Goal: Information Seeking & Learning: Learn about a topic

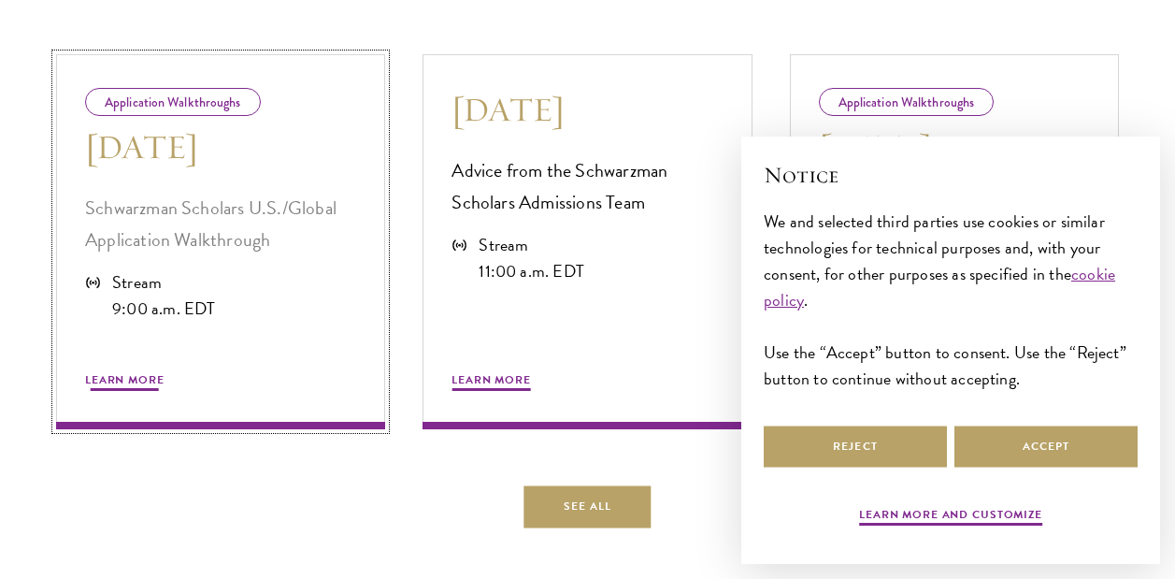
click at [173, 214] on p "Schwarzman Scholars U.S./Global Application Walkthrough" at bounding box center [220, 224] width 271 height 64
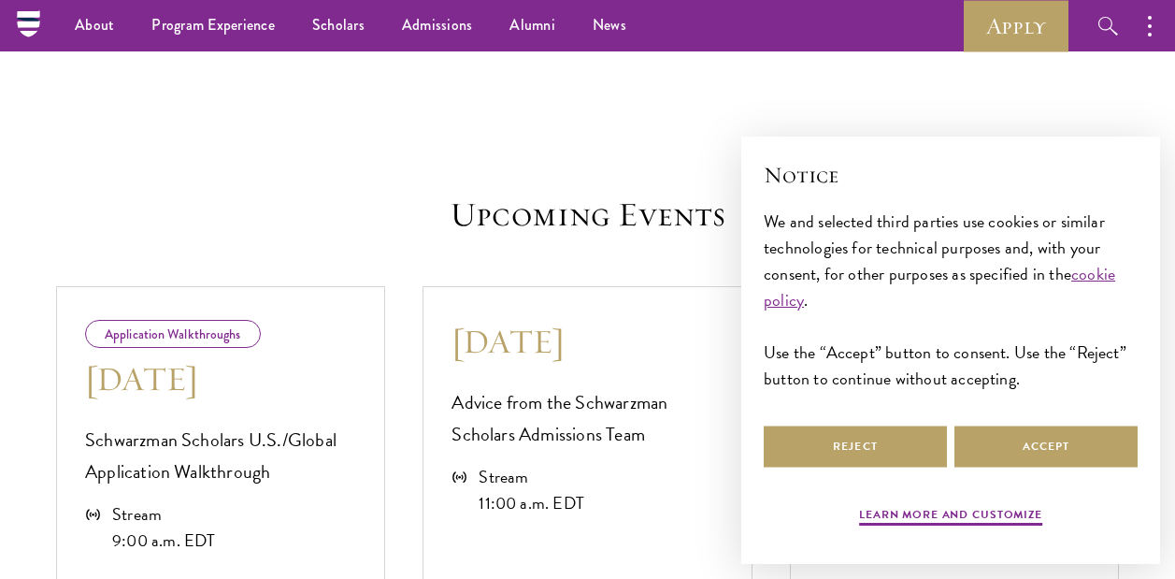
scroll to position [360, 0]
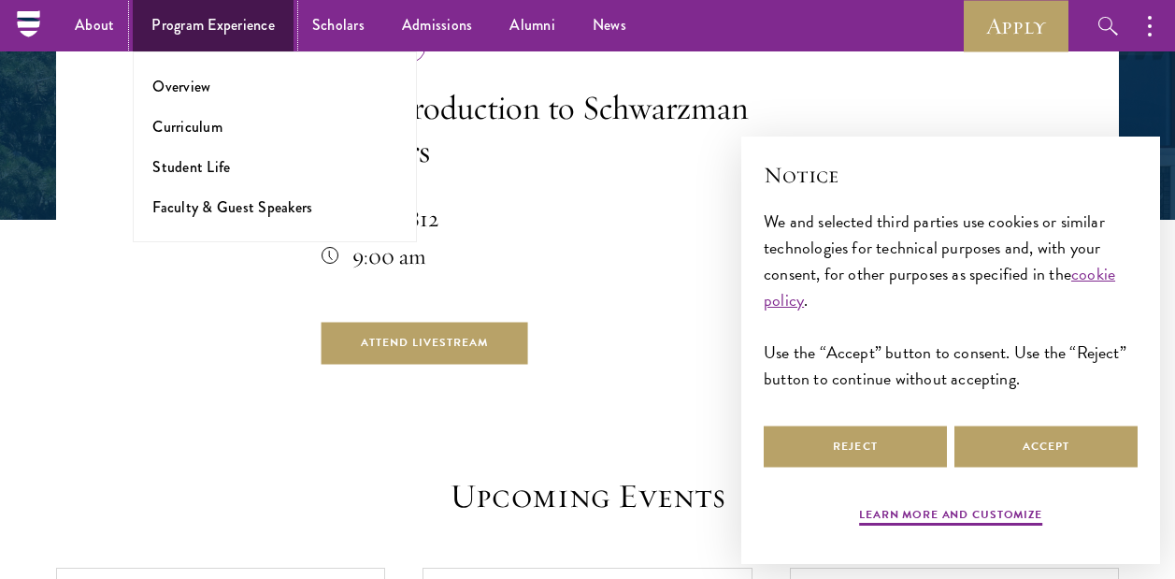
click at [217, 31] on link "Program Experience" at bounding box center [213, 25] width 161 height 51
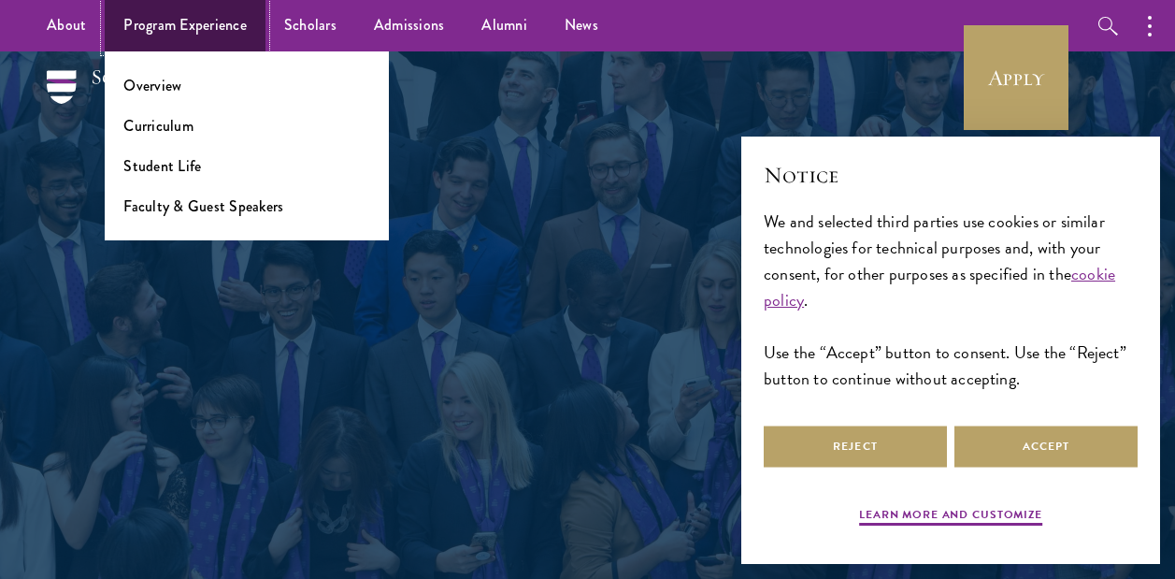
click at [217, 31] on link "Program Experience" at bounding box center [185, 25] width 161 height 51
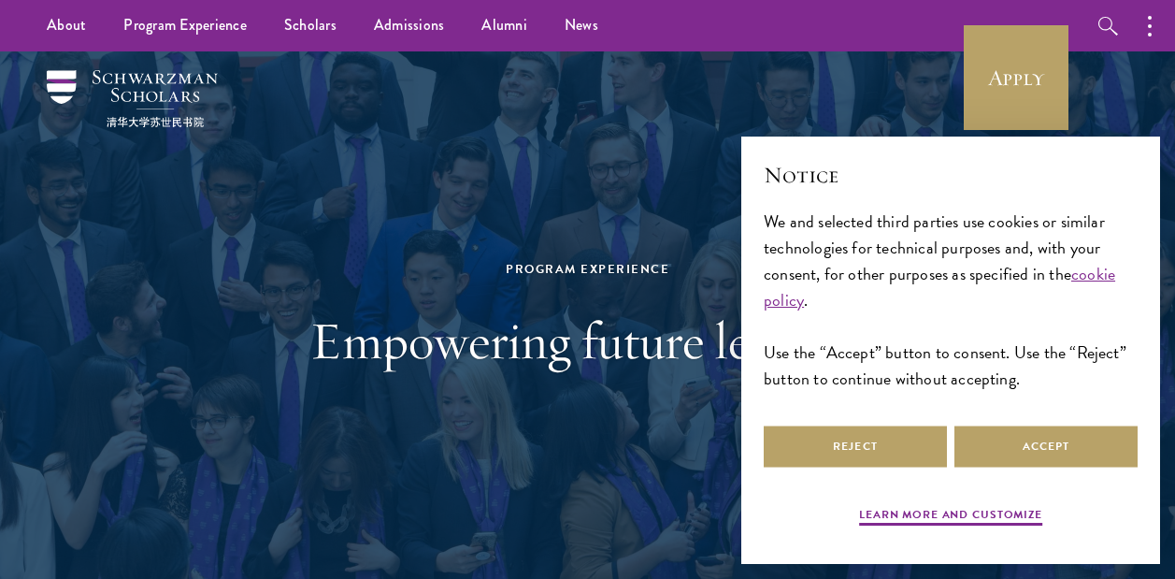
click at [1132, 126] on div "× Notice We and selected third parties use cookies or similar technologies for …" at bounding box center [950, 350] width 449 height 457
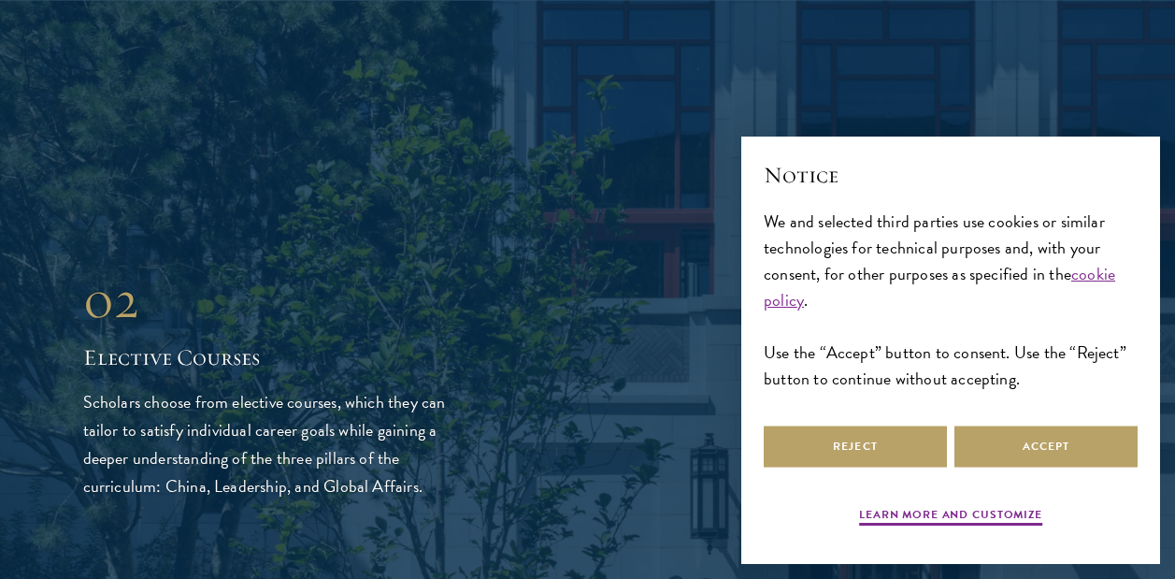
scroll to position [2710, 0]
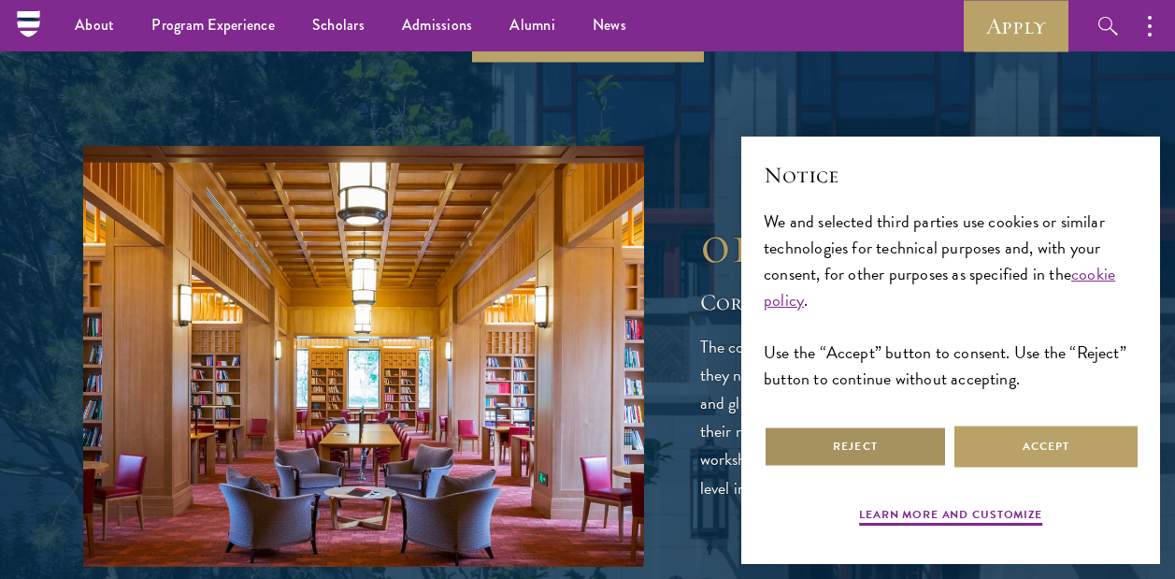
click at [878, 442] on button "Reject" at bounding box center [855, 446] width 183 height 42
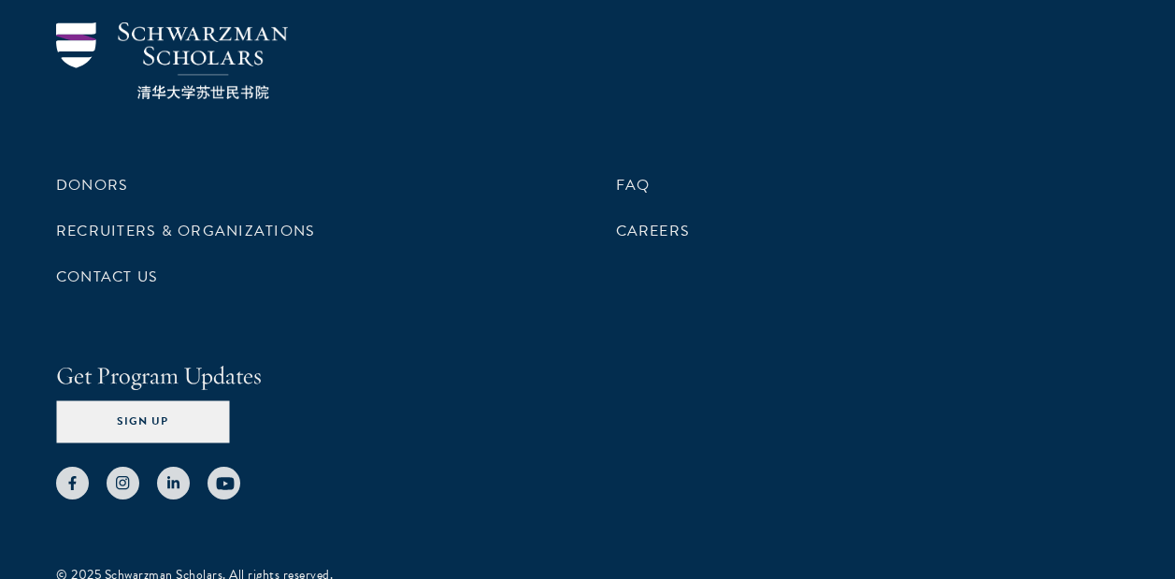
scroll to position [9947, 0]
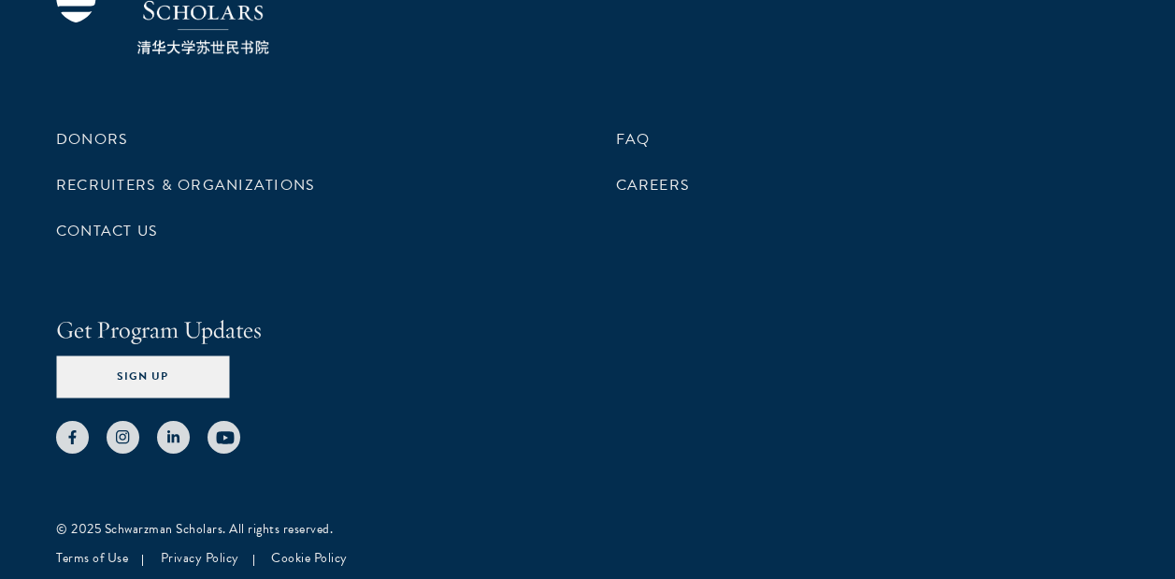
scroll to position [1809, 0]
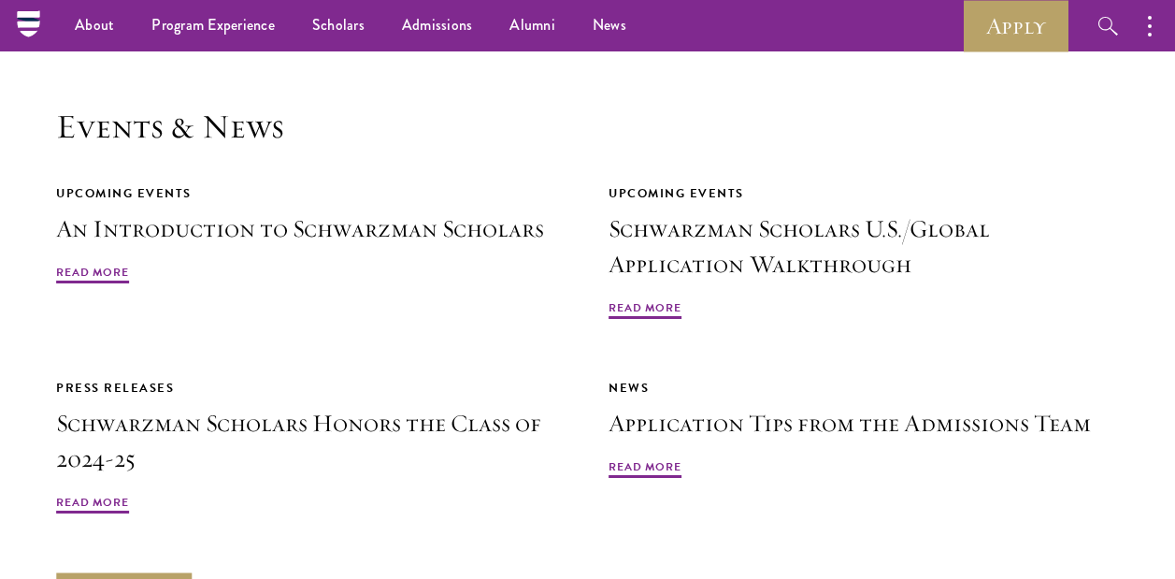
scroll to position [4065, 0]
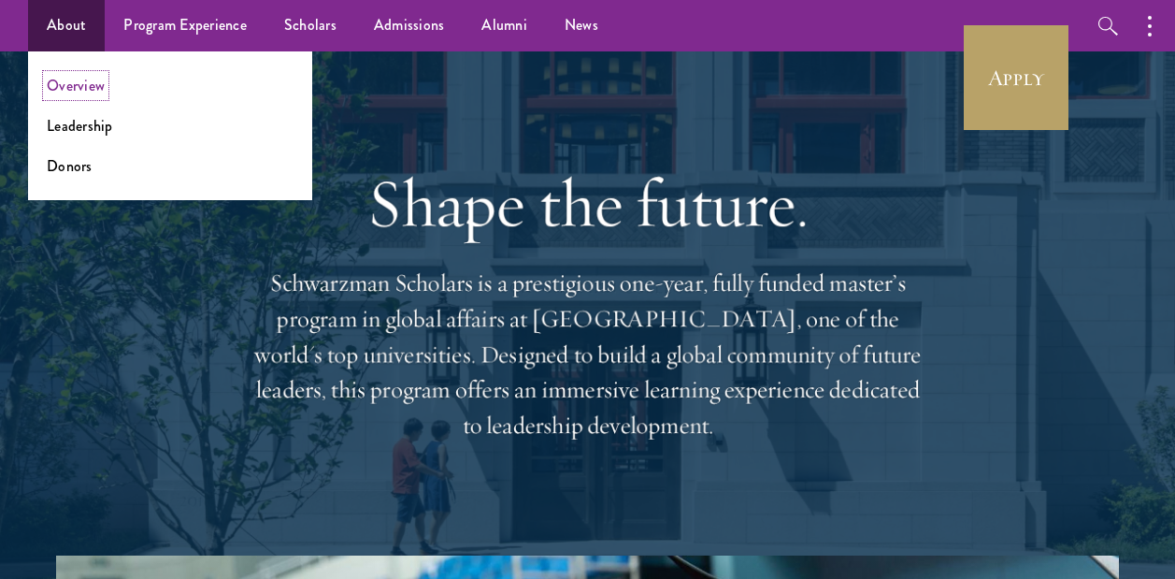
click at [80, 90] on link "Overview" at bounding box center [76, 86] width 58 height 22
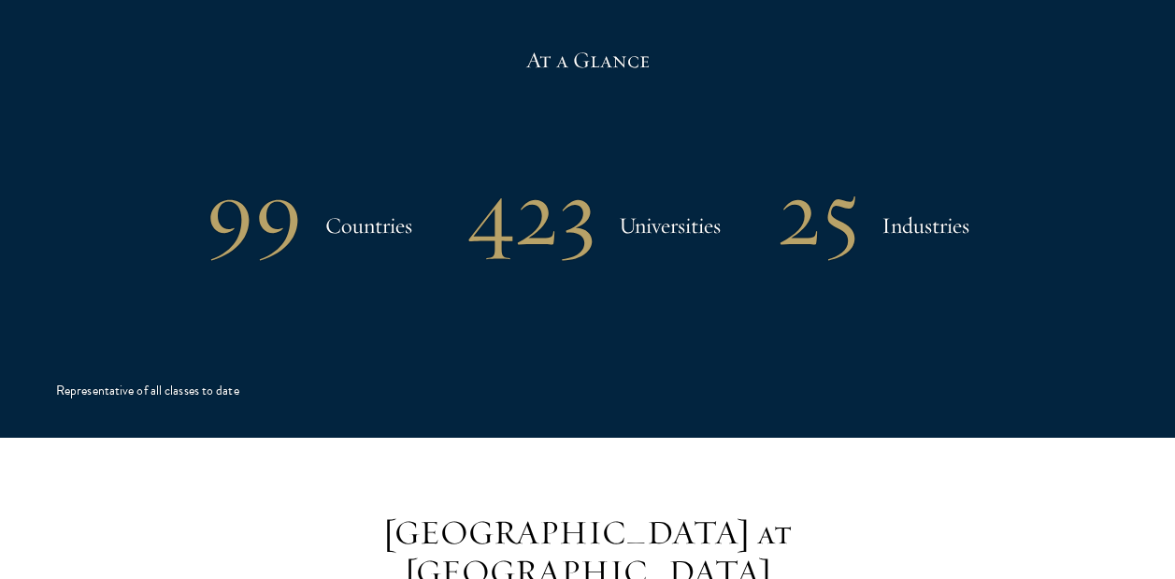
scroll to position [3777, 0]
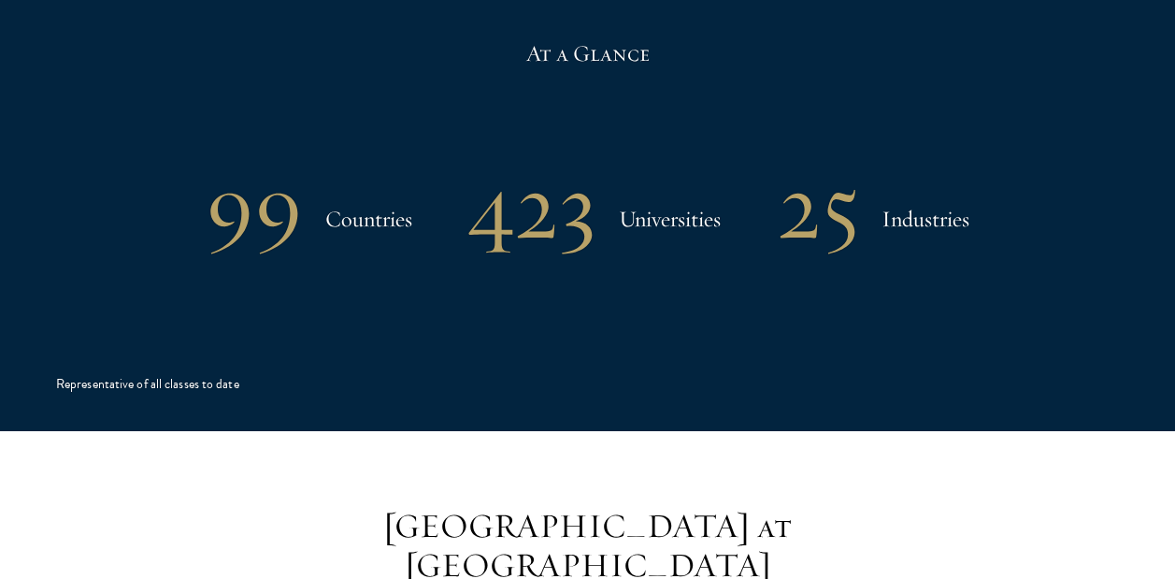
click at [361, 200] on h3 "Countries" at bounding box center [368, 218] width 87 height 37
click at [363, 194] on div "At a Glance 99 Countries 423 Universities 25 Industries Representative of all c…" at bounding box center [587, 205] width 1063 height 449
click at [280, 158] on h1 "99" at bounding box center [254, 206] width 97 height 97
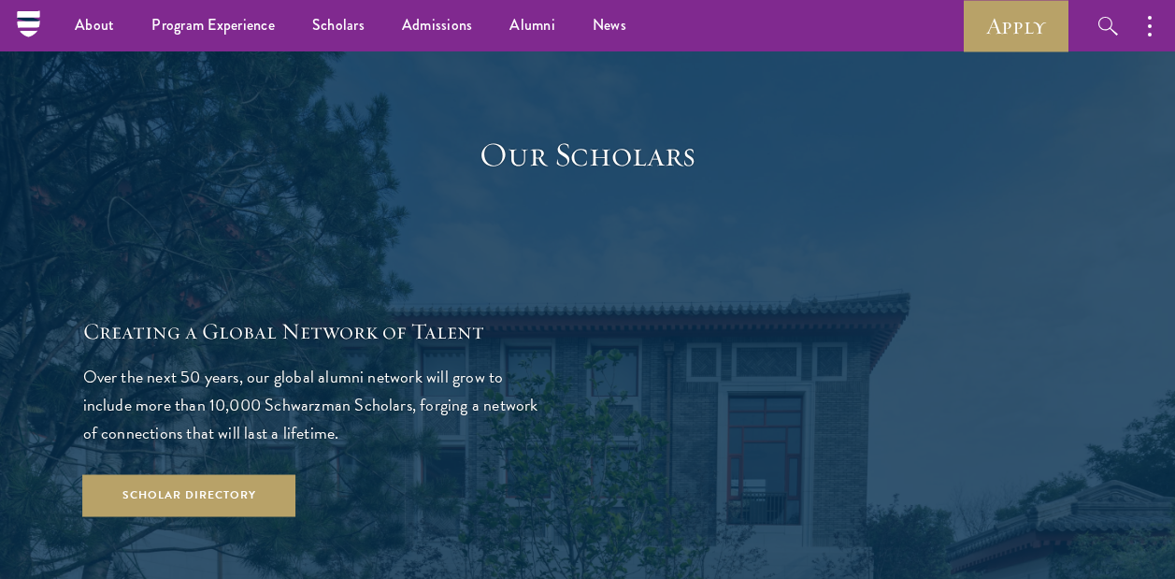
scroll to position [2923, 0]
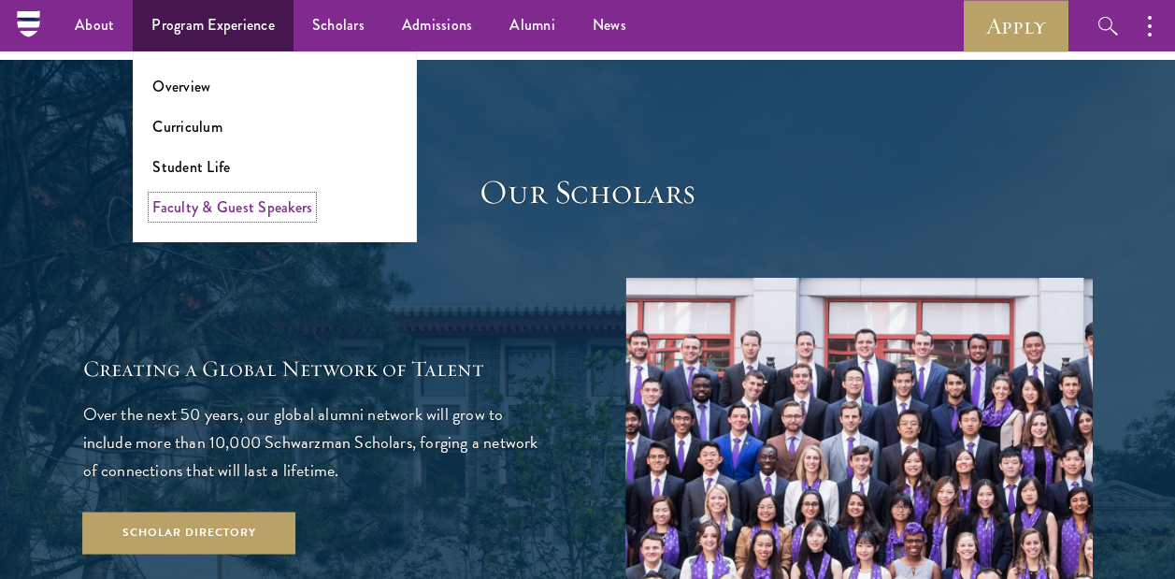
click at [229, 207] on link "Faculty & Guest Speakers" at bounding box center [232, 207] width 160 height 22
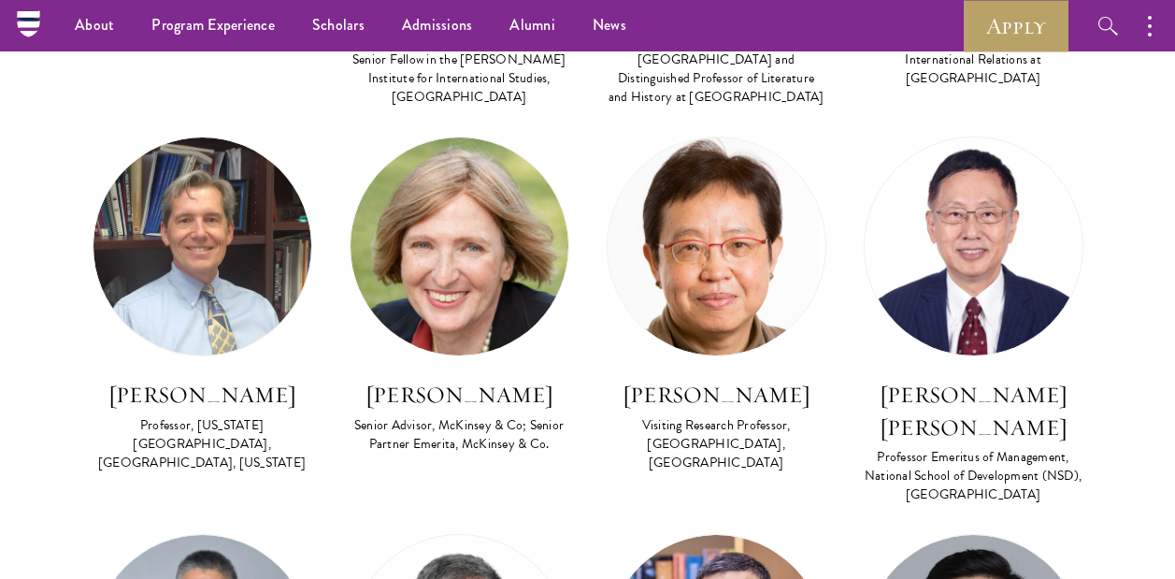
scroll to position [5915, 0]
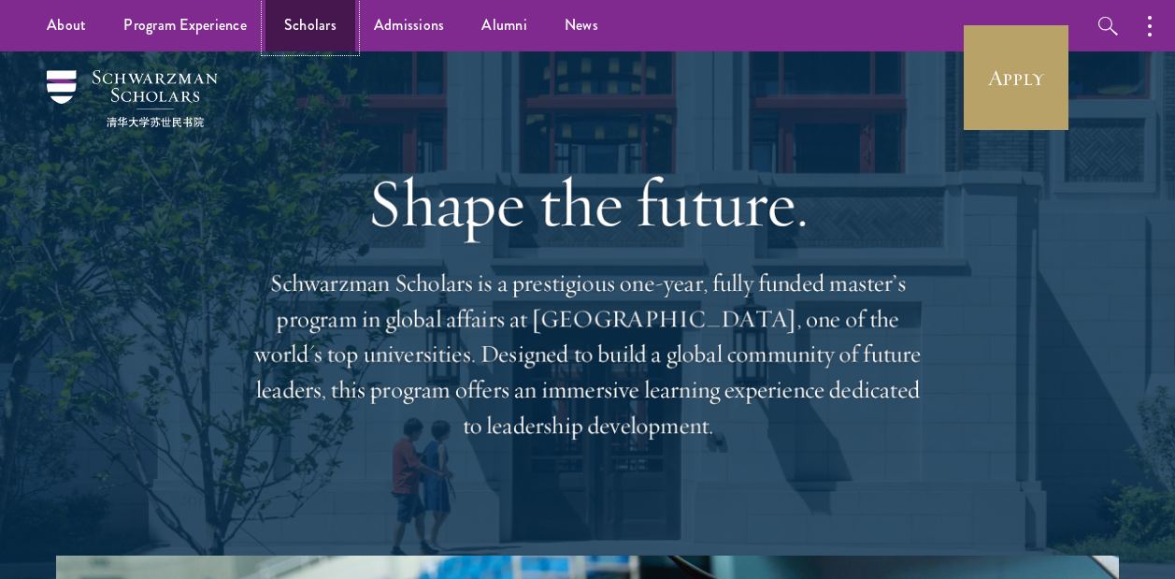
click at [317, 27] on link "Scholars" at bounding box center [310, 25] width 90 height 51
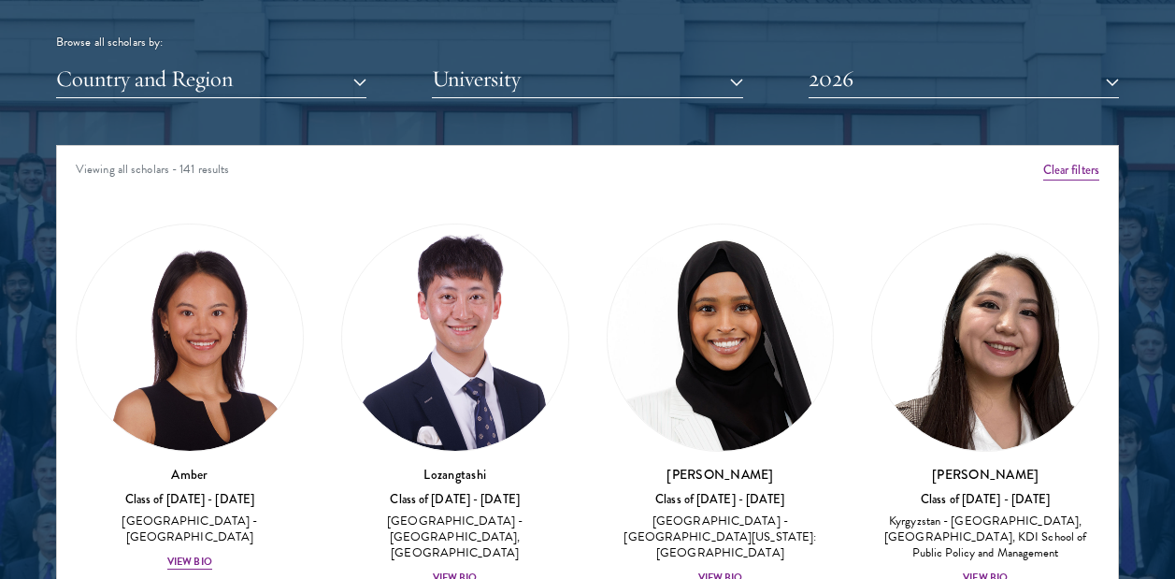
scroll to position [2306, 0]
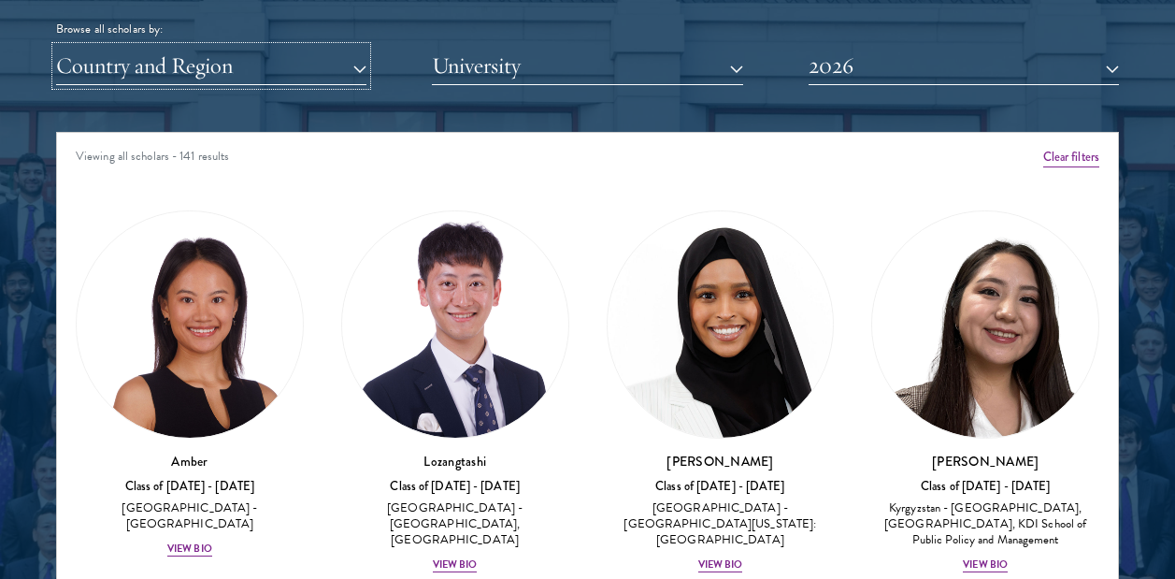
click at [357, 68] on button "Country and Region" at bounding box center [211, 66] width 310 height 38
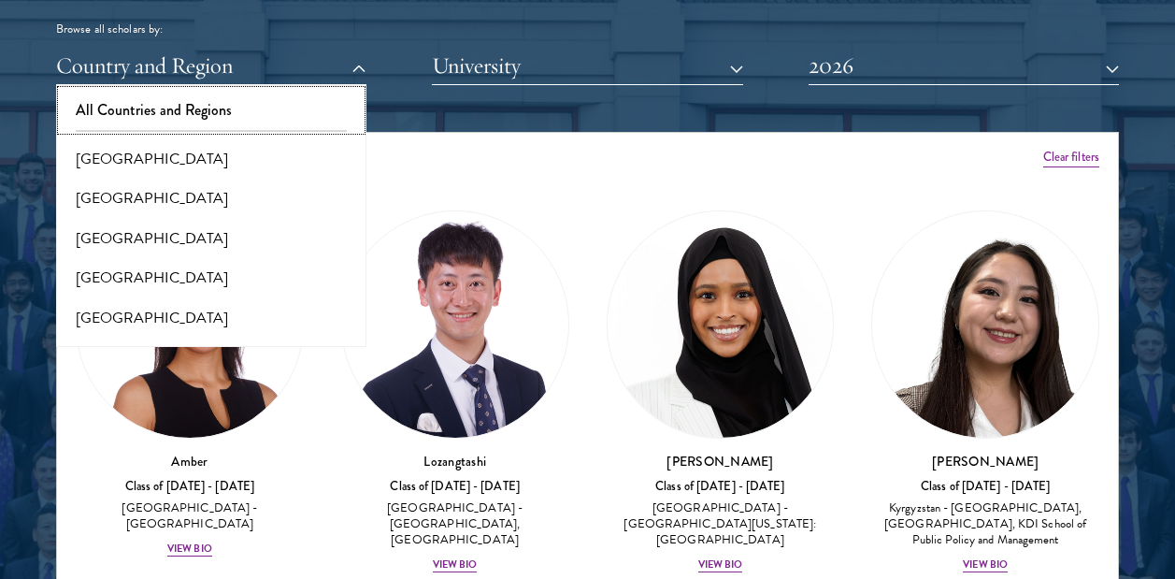
click at [221, 109] on button "All Countries and Regions" at bounding box center [211, 110] width 299 height 39
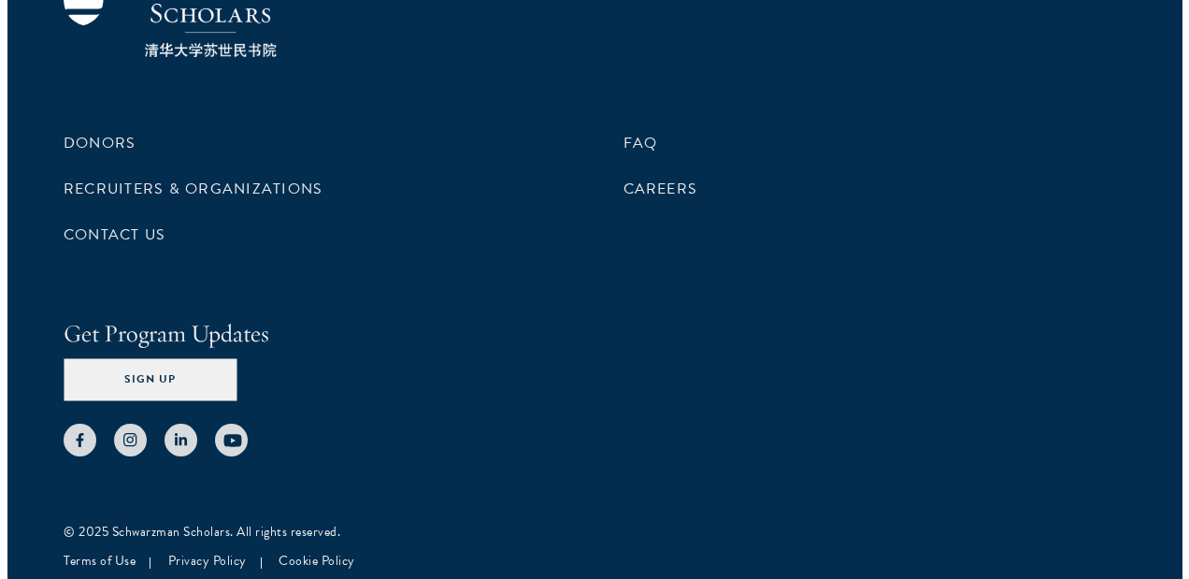
scroll to position [5941, 0]
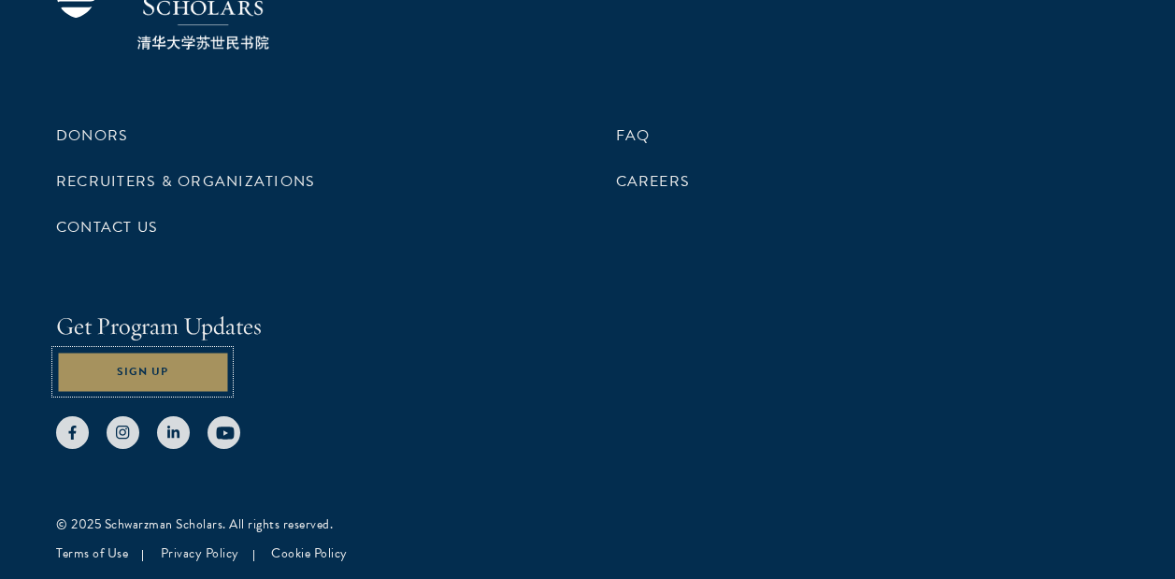
click at [160, 371] on button "Sign Up" at bounding box center [142, 372] width 173 height 42
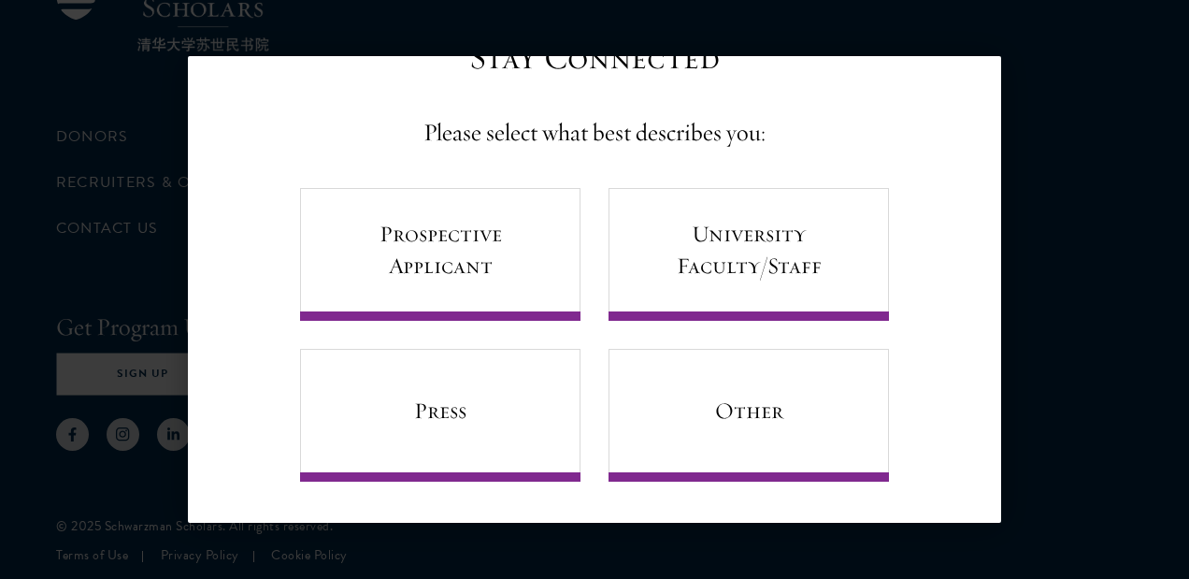
scroll to position [76, 0]
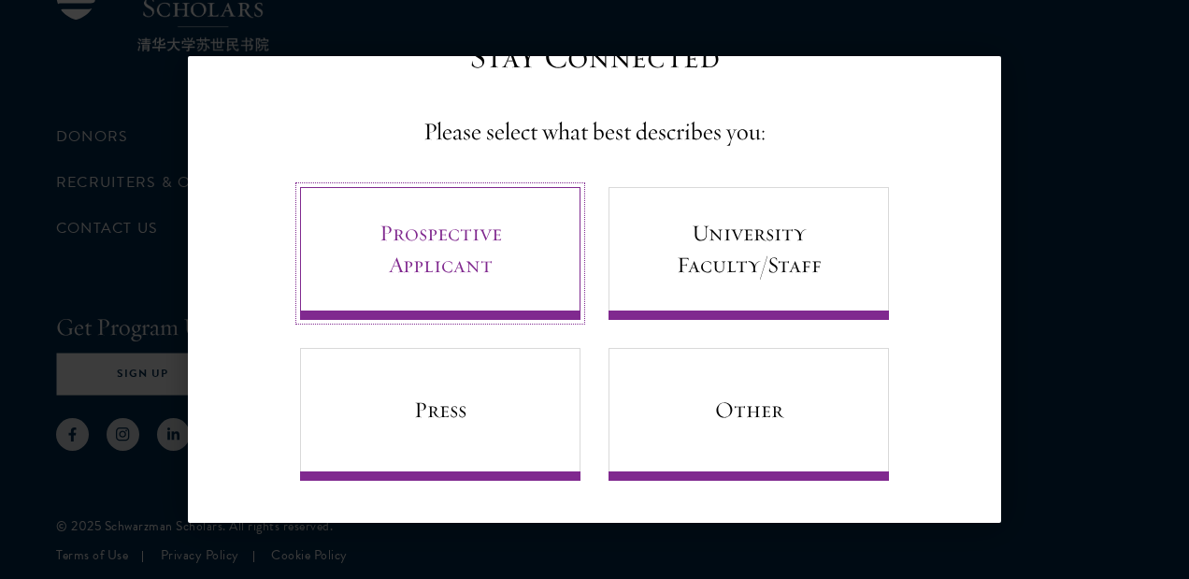
click at [440, 235] on link "Prospective Applicant" at bounding box center [440, 253] width 280 height 133
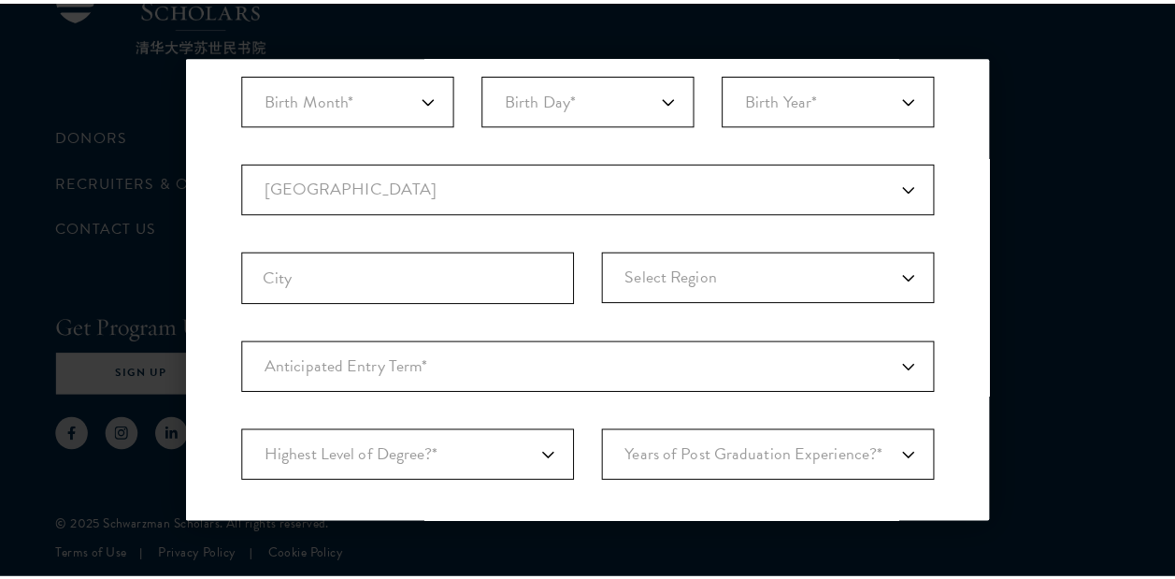
scroll to position [377, 0]
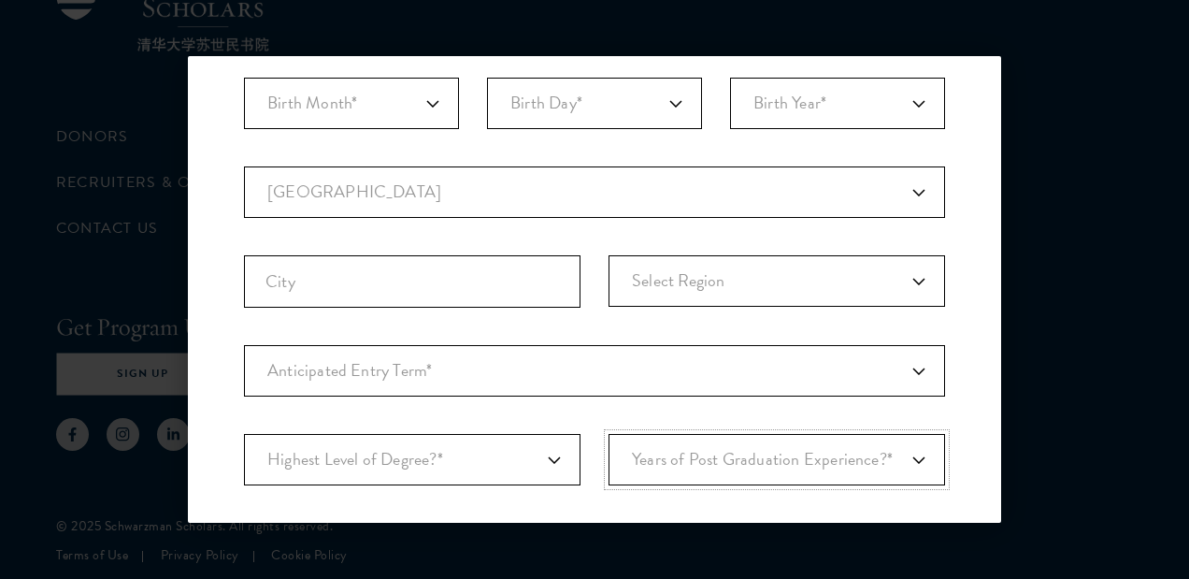
click at [902, 456] on select "Years of Post Graduation Experience?* 1 2 3 4 5 6 7 8 9 10" at bounding box center [777, 459] width 337 height 51
click at [977, 448] on div "Stay Connected Please select what best describes you: Prospective Applicant Uni…" at bounding box center [594, 238] width 813 height 1007
click at [548, 465] on select "Highest Level of Degree?* PHD Bachelor's Master's Current Undergraduate Student" at bounding box center [412, 459] width 337 height 51
click at [965, 375] on div "Stay Connected Please select what best describes you: Prospective Applicant Uni…" at bounding box center [594, 238] width 813 height 1007
click at [898, 286] on select "Select Region [GEOGRAPHIC_DATA] [GEOGRAPHIC_DATA] [GEOGRAPHIC_DATA] Balkh [GEOG…" at bounding box center [777, 280] width 337 height 51
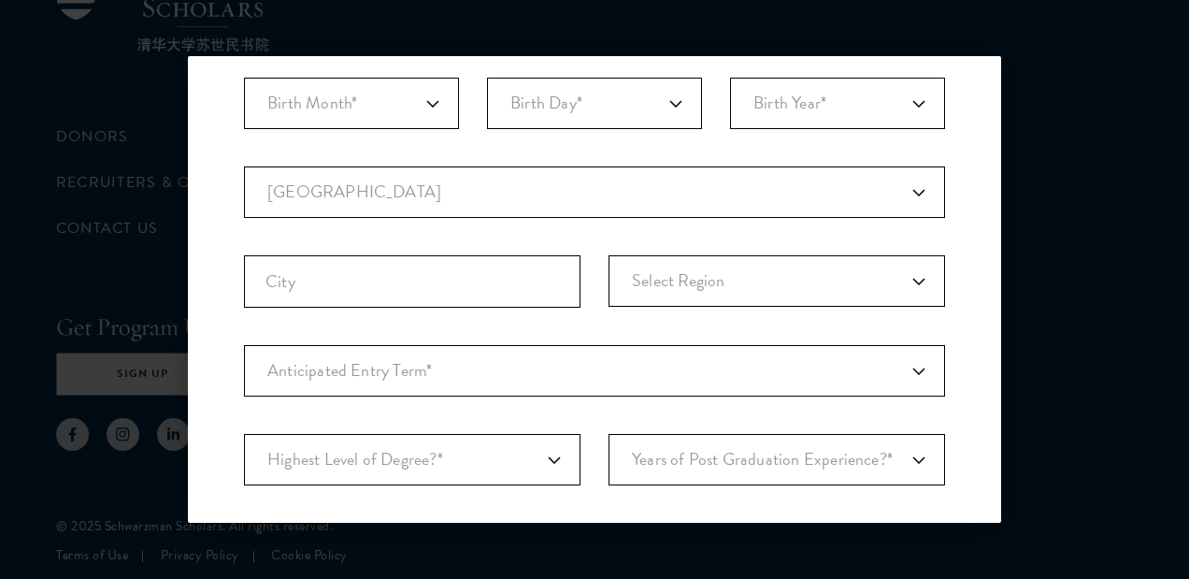
click at [1019, 157] on div "Back Stay Connected Please select what best describes you: Prospective Applican…" at bounding box center [594, 289] width 1189 height 466
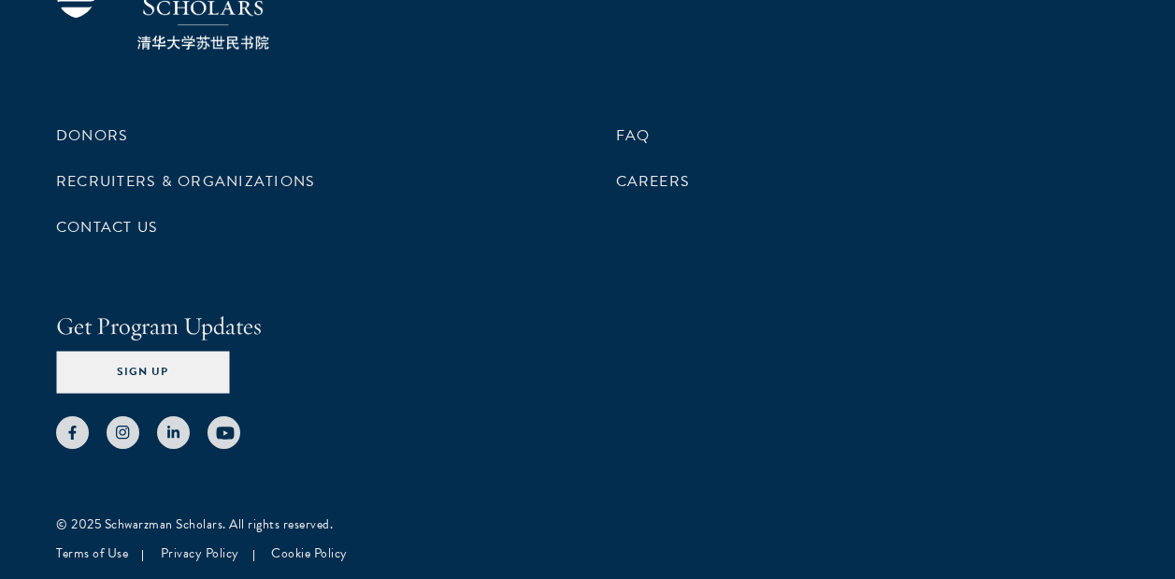
click at [1097, 152] on ul "FAQ Careers" at bounding box center [868, 181] width 504 height 123
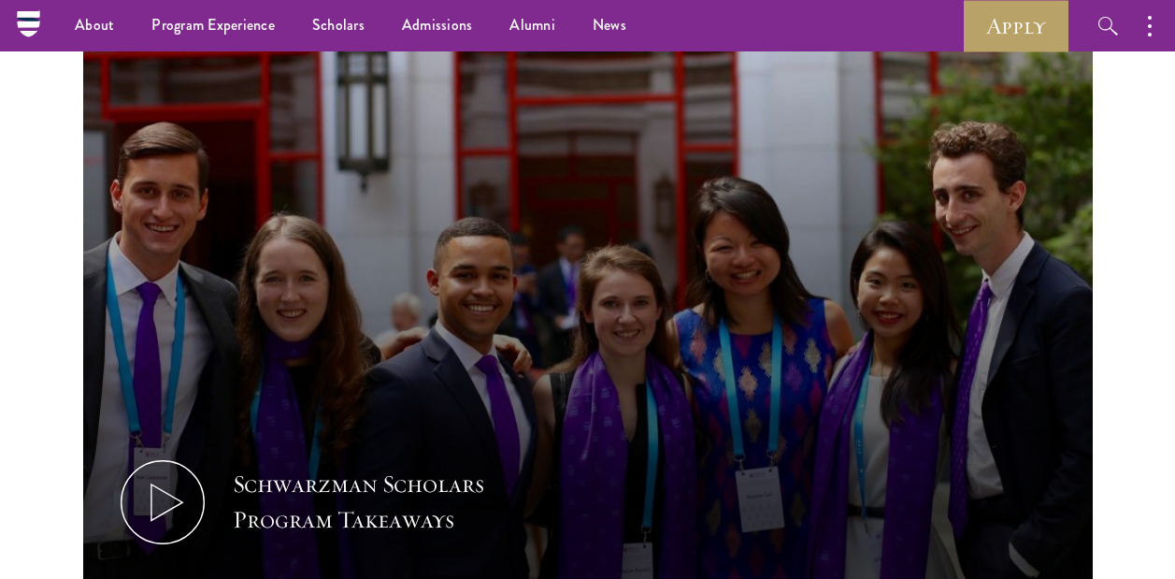
scroll to position [371, 0]
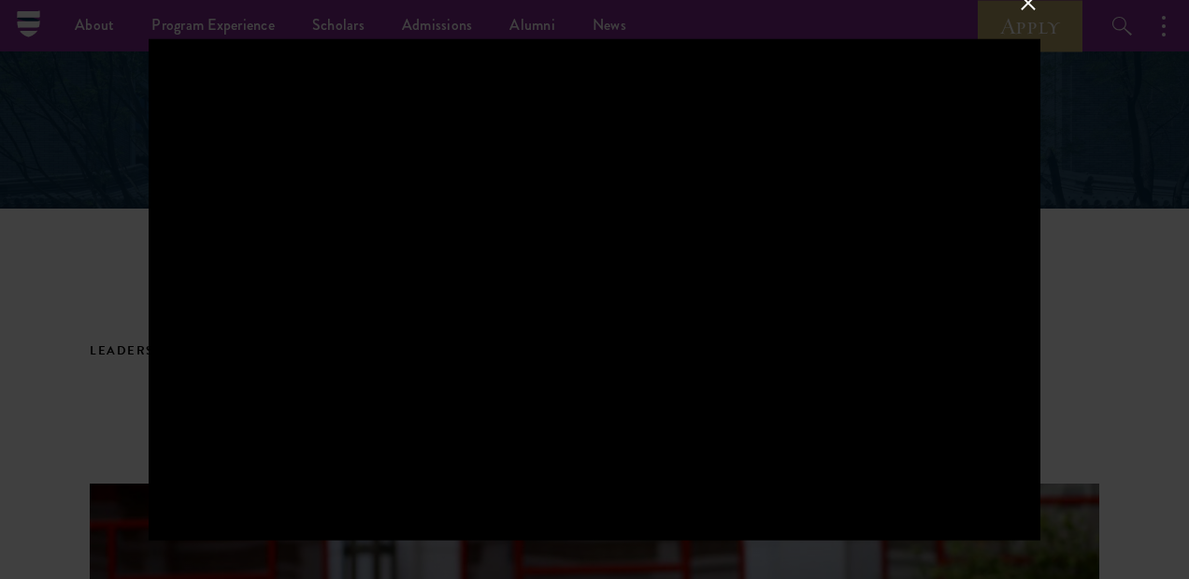
click at [1023, 3] on button at bounding box center [1028, 3] width 24 height 24
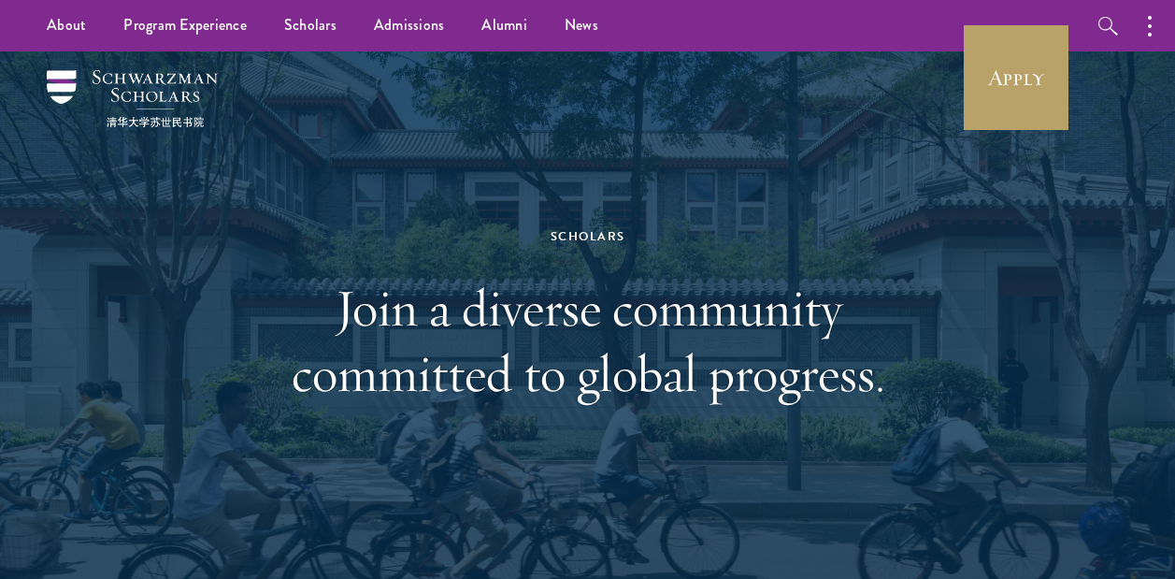
scroll to position [506, 0]
